Goal: Register for event/course

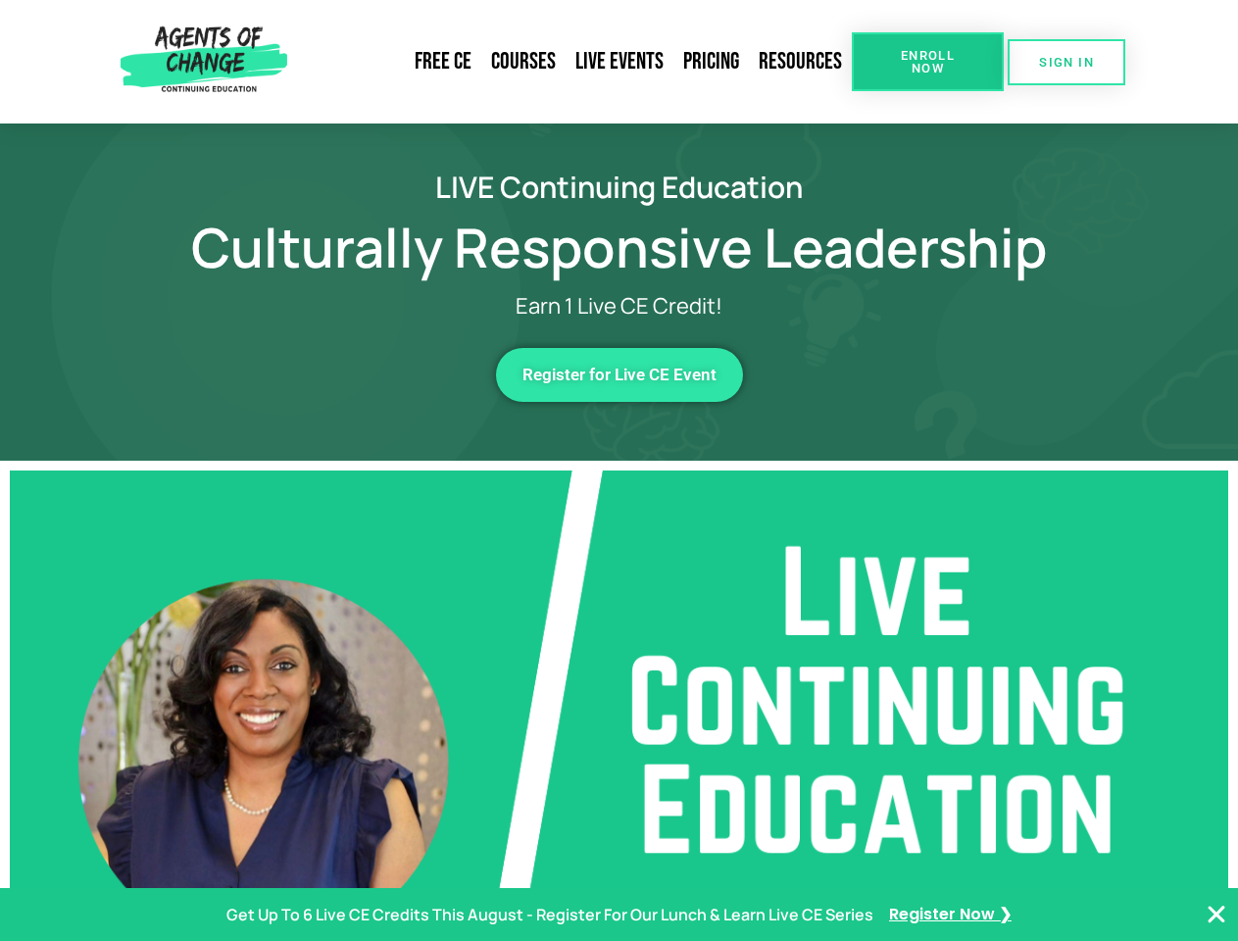
click at [927, 62] on span "Enroll Now" at bounding box center [927, 61] width 89 height 25
click at [1066, 62] on span "SIGN IN" at bounding box center [1066, 62] width 55 height 13
click at [619, 374] on span "Register for Live CE Event" at bounding box center [619, 375] width 194 height 17
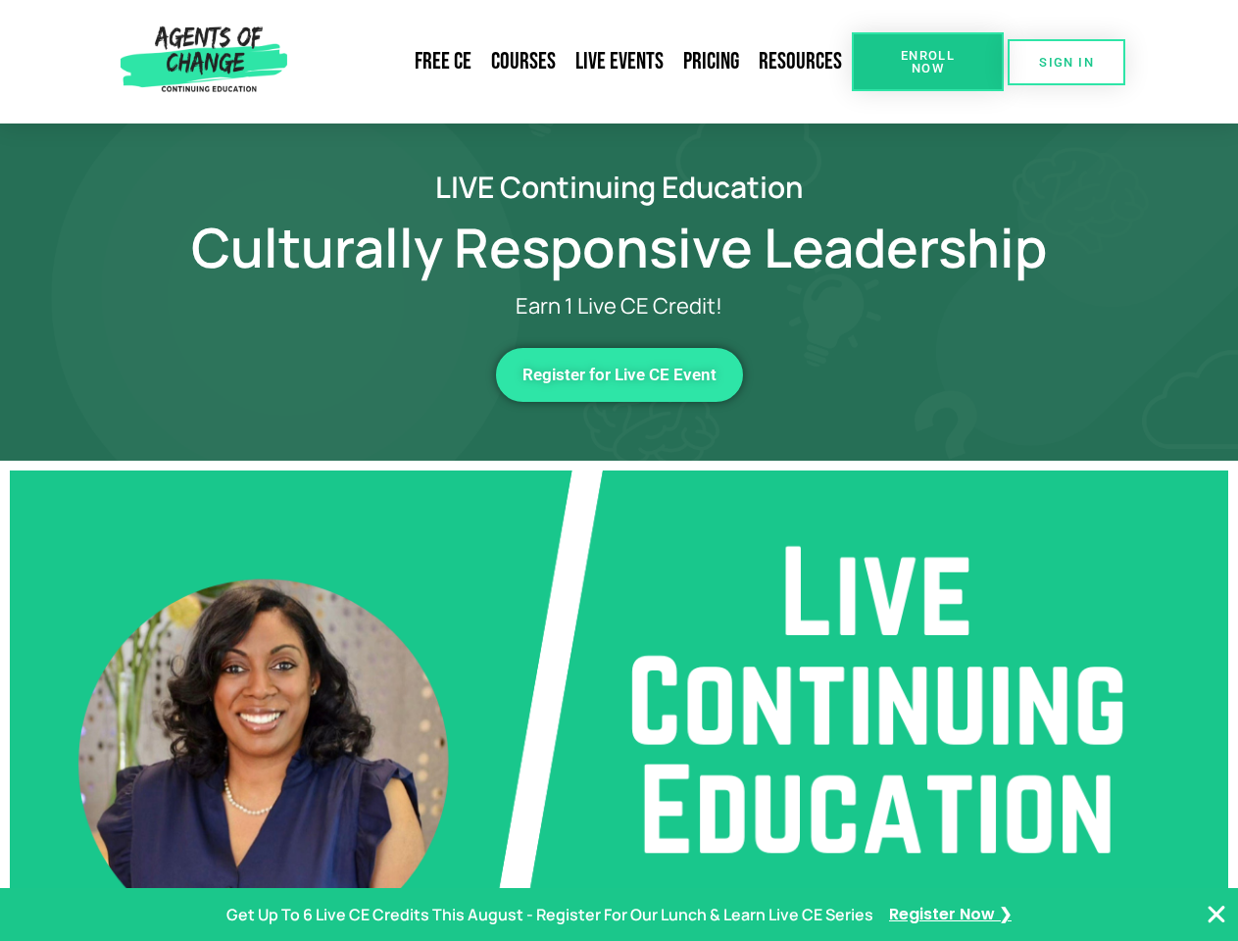
click at [619, 374] on span "Register for Live CE Event" at bounding box center [619, 375] width 194 height 17
click at [618, 915] on p "Get Up To 6 Live CE Credits This August - Register For Our Lunch & Learn Live C…" at bounding box center [549, 915] width 647 height 28
click at [1216, 915] on icon "Close Banner" at bounding box center [1217, 915] width 24 height 24
